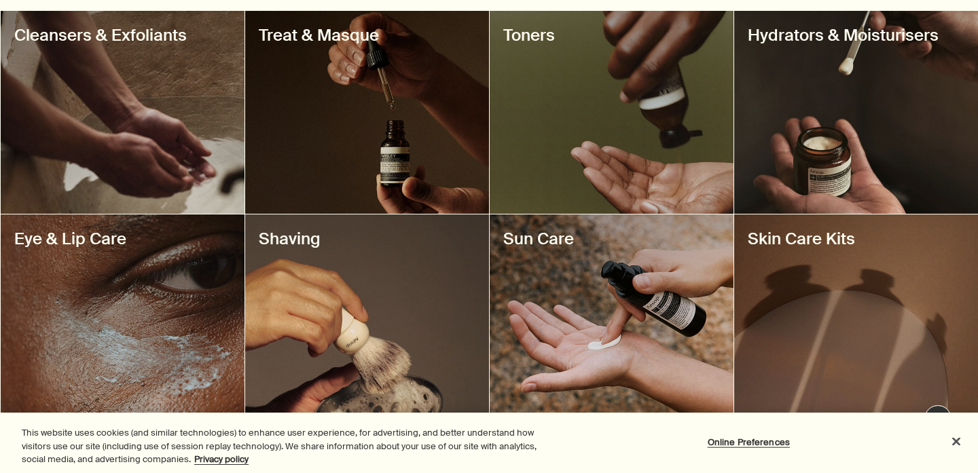
scroll to position [548, 0]
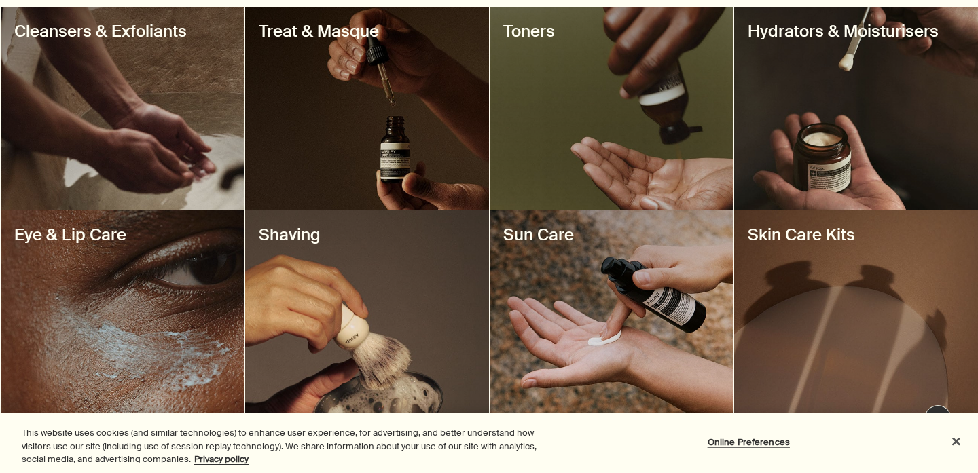
click at [158, 145] on div at bounding box center [123, 108] width 244 height 203
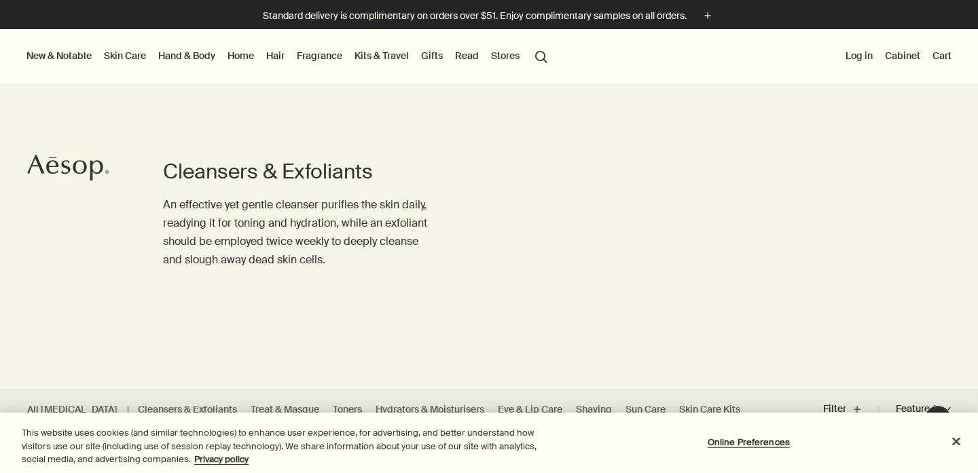
scroll to position [172, 0]
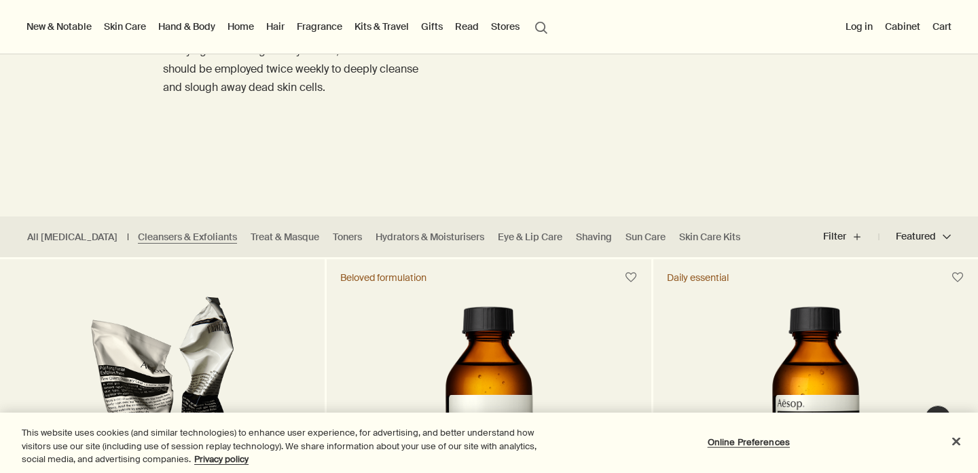
click at [828, 301] on div at bounding box center [489, 301] width 978 height 0
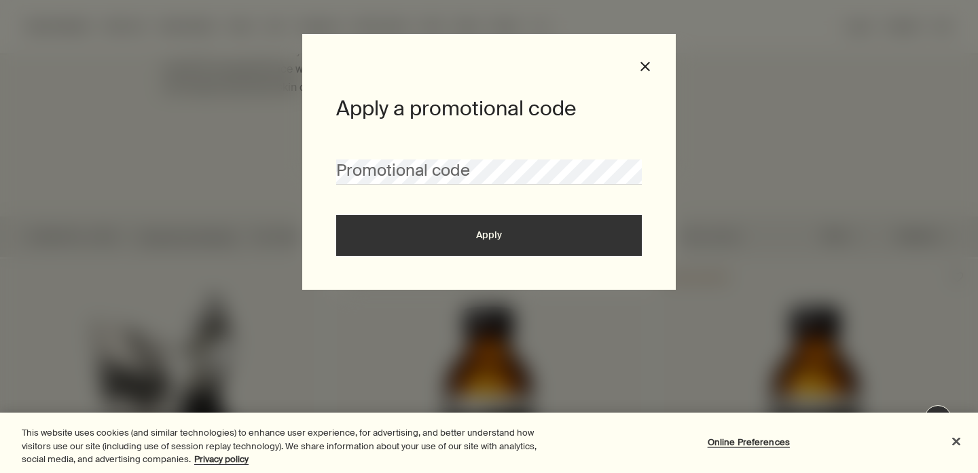
click at [954, 301] on div at bounding box center [489, 301] width 978 height 0
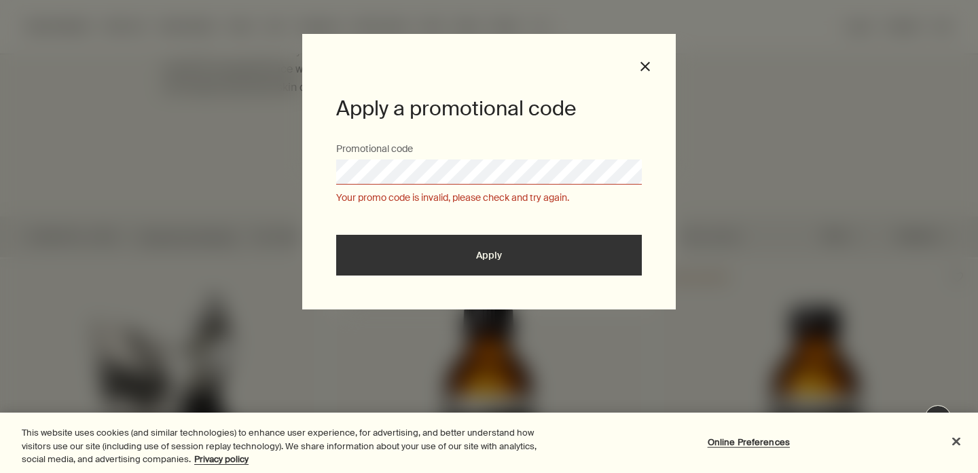
drag, startPoint x: 741, startPoint y: 47, endPoint x: 723, endPoint y: 74, distance: 32.4
click at [741, 301] on div at bounding box center [489, 301] width 978 height 0
click at [644, 62] on button "close" at bounding box center [645, 66] width 12 height 12
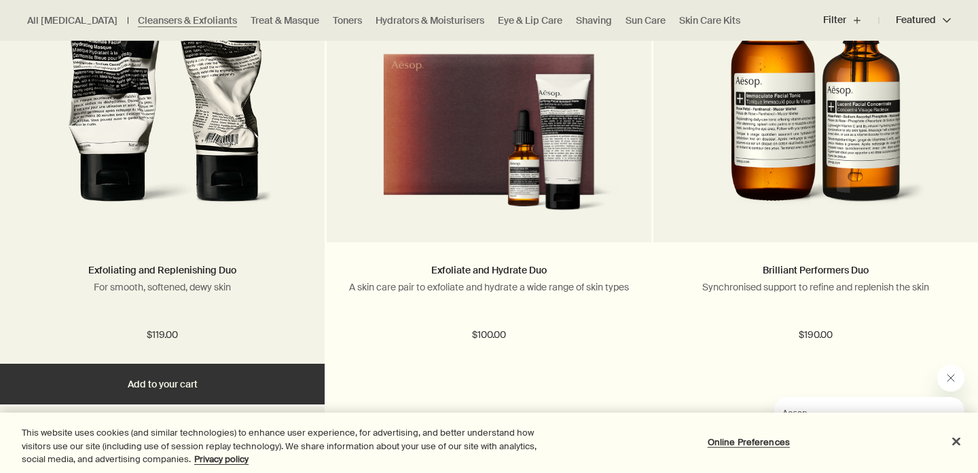
scroll to position [2503, 0]
